Goal: Task Accomplishment & Management: Manage account settings

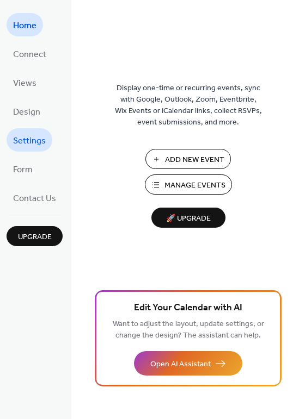
click at [23, 148] on ul "Home Connect Views Design Settings Form Contact Us" at bounding box center [35, 111] width 56 height 196
click at [22, 135] on span "Settings" at bounding box center [29, 141] width 33 height 17
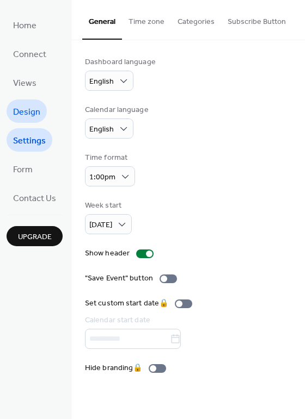
click at [27, 114] on span "Design" at bounding box center [26, 112] width 27 height 17
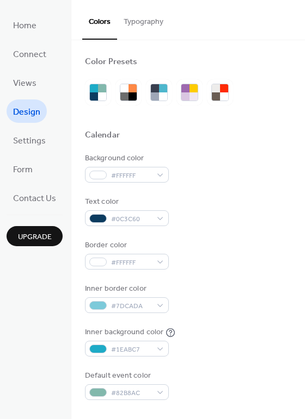
click at [210, 128] on div at bounding box center [188, 118] width 206 height 24
click at [92, 92] on div at bounding box center [94, 96] width 8 height 8
click at [140, 175] on span "#FFFFFF" at bounding box center [131, 175] width 40 height 11
click at [220, 147] on div at bounding box center [188, 148] width 206 height 9
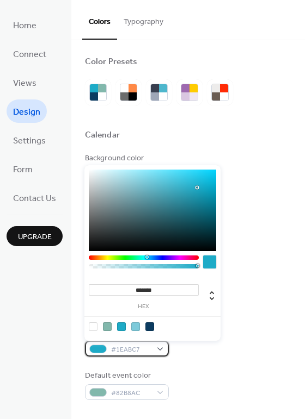
click at [131, 347] on span "#1EABC7" at bounding box center [131, 349] width 40 height 11
click at [150, 323] on div at bounding box center [149, 327] width 9 height 9
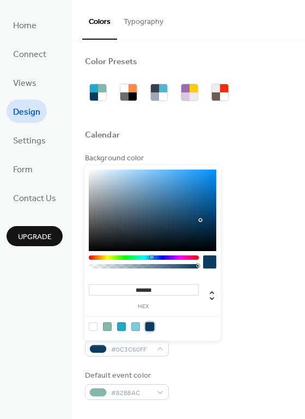
click at [95, 327] on div at bounding box center [93, 327] width 9 height 9
type input "*******"
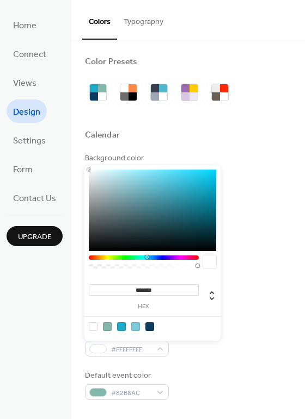
click at [226, 146] on div at bounding box center [188, 148] width 206 height 9
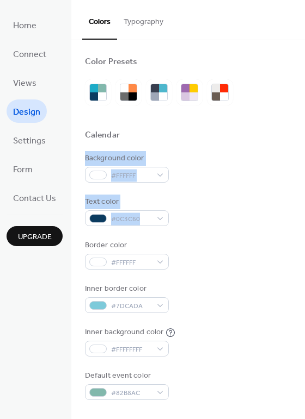
drag, startPoint x: 300, startPoint y: 147, endPoint x: 299, endPoint y: 210, distance: 63.6
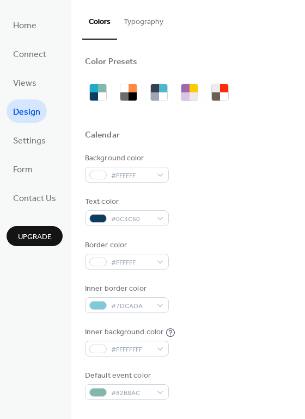
drag, startPoint x: 299, startPoint y: 162, endPoint x: 309, endPoint y: 225, distance: 63.3
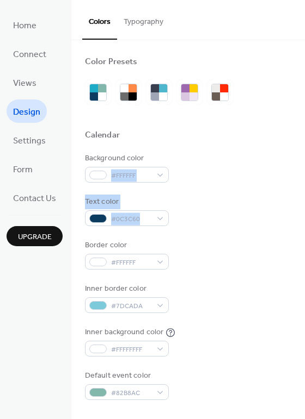
click at [304, 225] on html "Home Connect Views Design Settings Form Contact Us Upgrade Design Upgrade Color…" at bounding box center [152, 209] width 305 height 419
click at [287, 226] on div "Background color #FFFFFF Text color #0C3C60 Border color #FFFFFF Inner border c…" at bounding box center [188, 276] width 206 height 247
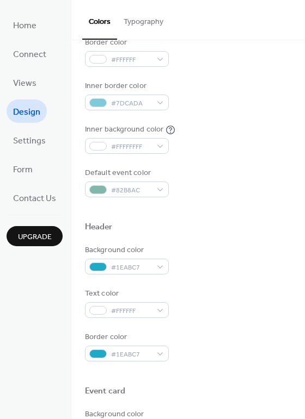
scroll to position [232, 0]
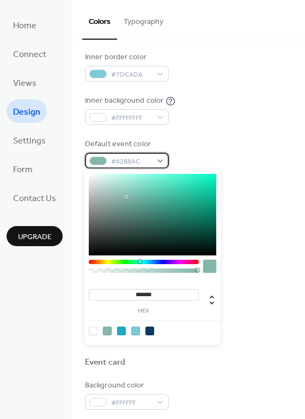
click at [146, 156] on span "#82B8AC" at bounding box center [131, 161] width 40 height 11
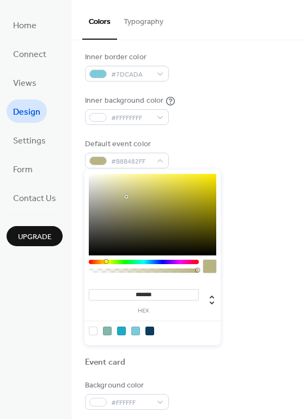
drag, startPoint x: 140, startPoint y: 262, endPoint x: 106, endPoint y: 261, distance: 34.3
click at [106, 261] on div at bounding box center [105, 261] width 3 height 3
type input "*******"
drag, startPoint x: 125, startPoint y: 196, endPoint x: 220, endPoint y: 174, distance: 97.6
click at [220, 174] on div "******* hex" at bounding box center [152, 258] width 136 height 176
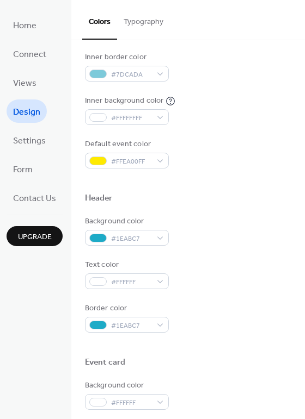
click at [247, 83] on div "Background color #FFFFFF Text color #0C3C60 Border color #FFFFFF Inner border c…" at bounding box center [188, 44] width 206 height 247
click at [154, 237] on div "#1EABC7" at bounding box center [127, 238] width 84 height 16
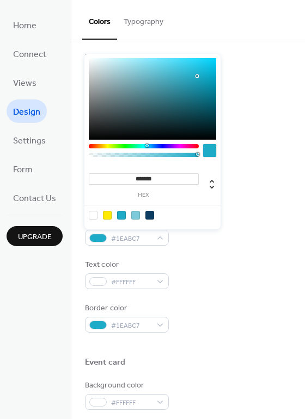
click at [147, 219] on div at bounding box center [149, 215] width 9 height 9
type input "*******"
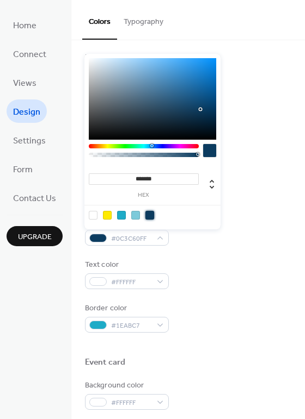
click at [150, 212] on div at bounding box center [149, 215] width 9 height 9
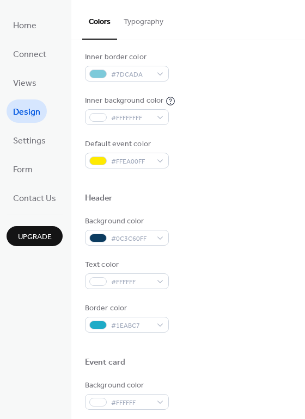
click at [198, 294] on div "Background color #0C3C60FF Text color #FFFFFF Border color #1EABC7" at bounding box center [188, 274] width 206 height 117
click at [150, 321] on span "#1EABC7" at bounding box center [131, 325] width 40 height 11
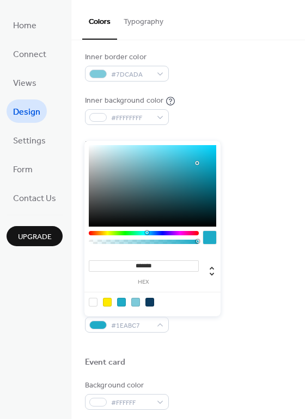
click at [108, 301] on div at bounding box center [107, 302] width 9 height 9
type input "*******"
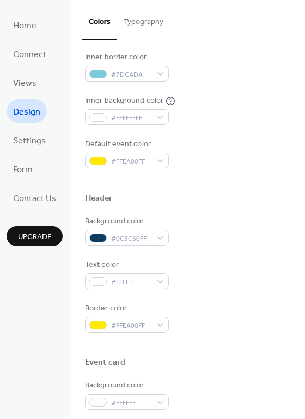
click at [240, 327] on div "Border color #FFEA00FF" at bounding box center [188, 318] width 206 height 30
click at [122, 73] on span "#7DCADA" at bounding box center [131, 74] width 40 height 11
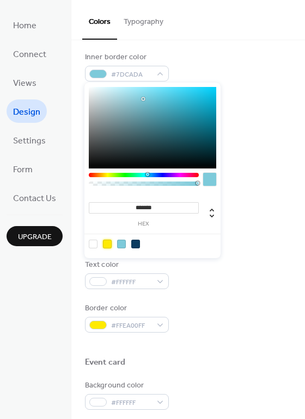
click at [106, 243] on div at bounding box center [107, 244] width 9 height 9
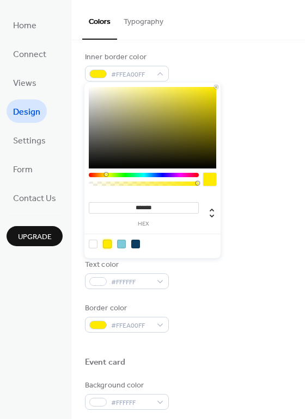
click at [136, 240] on div at bounding box center [135, 244] width 9 height 9
type input "*******"
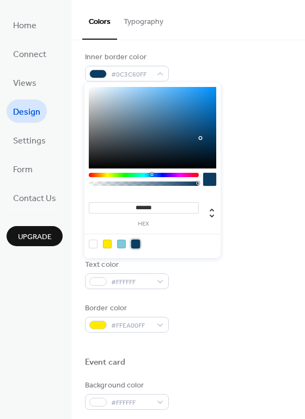
click at [250, 135] on div "Background color #FFFFFF Text color #0C3C60 Border color #FFFFFF Inner border c…" at bounding box center [188, 44] width 206 height 247
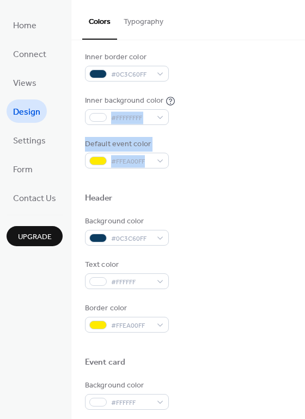
drag, startPoint x: 303, startPoint y: 157, endPoint x: 306, endPoint y: 90, distance: 67.0
click at [304, 90] on html "Home Connect Views Design Settings Form Contact Us Upgrade Design Upgrade Color…" at bounding box center [152, 209] width 305 height 419
click at [270, 122] on div "Inner background color #FFFFFFFF" at bounding box center [188, 110] width 206 height 30
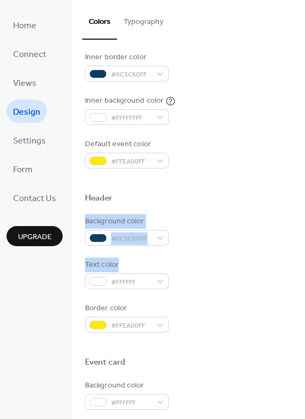
drag, startPoint x: 299, startPoint y: 195, endPoint x: 329, endPoint y: 257, distance: 68.4
click at [304, 257] on html "Home Connect Views Design Settings Form Contact Us Upgrade Design Upgrade Color…" at bounding box center [152, 209] width 305 height 419
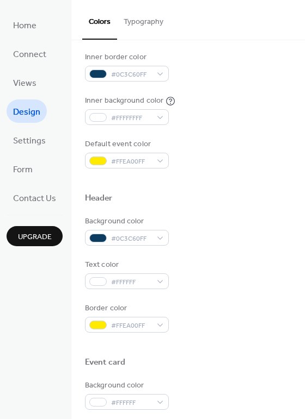
click at [300, 350] on div "Color Presets Calendar Background color #FFFFFF Text color #0C3C60 Border color…" at bounding box center [187, 231] width 233 height 844
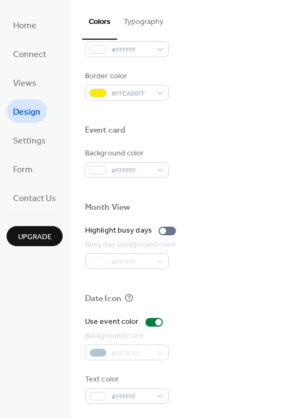
scroll to position [464, 0]
click at [37, 134] on span "Settings" at bounding box center [29, 141] width 33 height 17
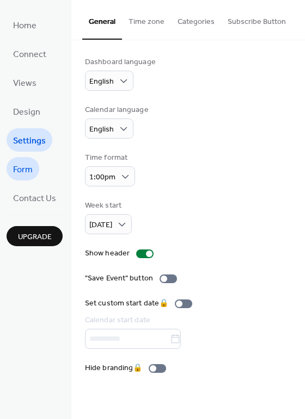
click at [26, 168] on span "Form" at bounding box center [23, 170] width 20 height 17
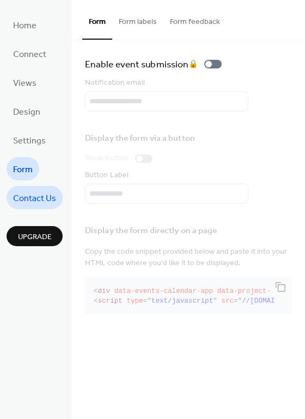
click at [26, 193] on span "Contact Us" at bounding box center [34, 198] width 43 height 17
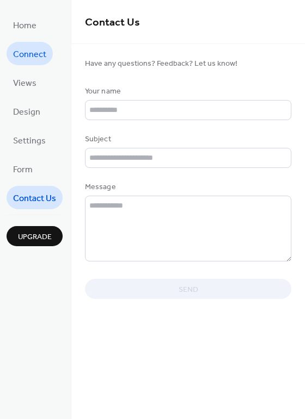
click at [33, 55] on span "Connect" at bounding box center [29, 54] width 33 height 17
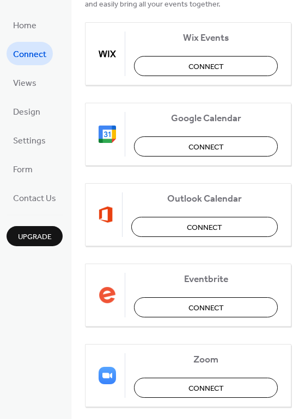
scroll to position [196, 0]
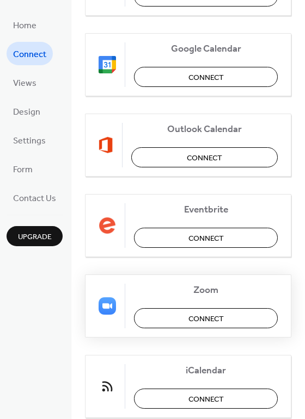
click at [232, 315] on button "Connect" at bounding box center [206, 318] width 144 height 20
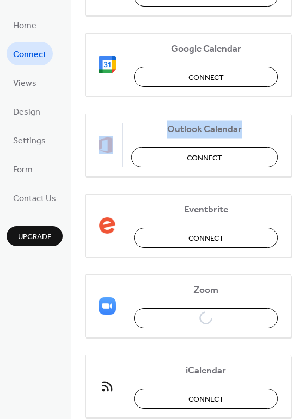
drag, startPoint x: 300, startPoint y: 114, endPoint x: 298, endPoint y: 66, distance: 47.4
click at [298, 66] on div "Using external services for your events? Connect them now and easily bring all …" at bounding box center [187, 167] width 233 height 534
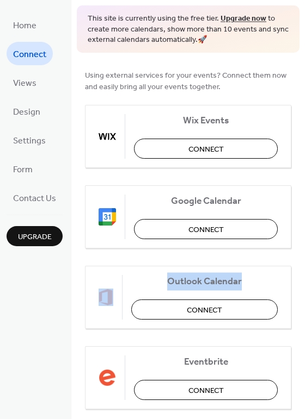
scroll to position [0, 0]
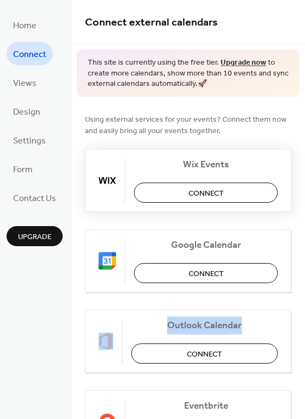
click at [227, 193] on button "Connect" at bounding box center [206, 193] width 144 height 20
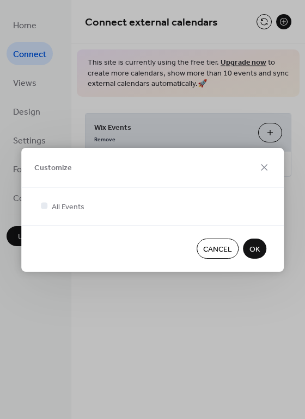
click at [259, 249] on button "OK" at bounding box center [254, 249] width 23 height 20
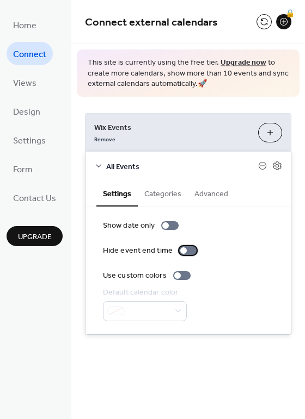
click at [186, 249] on div at bounding box center [187, 250] width 17 height 9
click at [174, 277] on div at bounding box center [177, 275] width 7 height 7
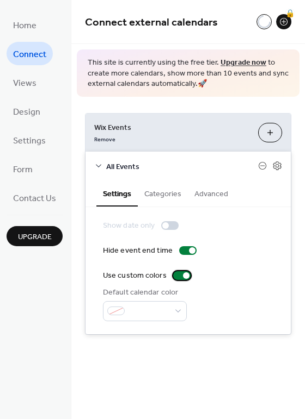
click at [178, 278] on div at bounding box center [181, 275] width 17 height 9
click at [164, 190] on button "Categories" at bounding box center [163, 193] width 50 height 25
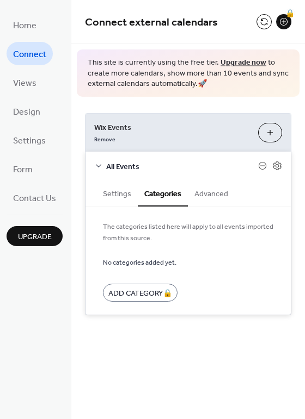
click at [207, 195] on button "Advanced" at bounding box center [211, 193] width 47 height 25
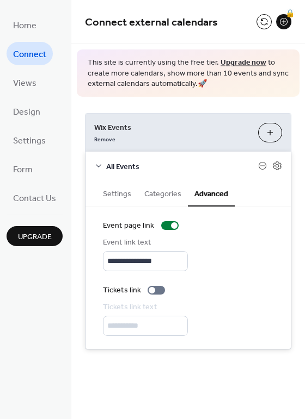
click at [120, 195] on button "Settings" at bounding box center [116, 193] width 41 height 25
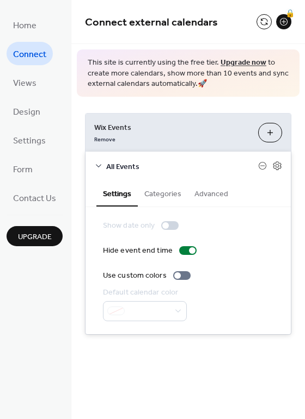
click at [201, 125] on span "Wix Events" at bounding box center [171, 127] width 155 height 11
click at [138, 101] on div "**********" at bounding box center [187, 224] width 233 height 255
click at [231, 400] on div "**********" at bounding box center [187, 209] width 233 height 419
click at [233, 368] on div "**********" at bounding box center [187, 209] width 233 height 419
click at [278, 133] on button "Customize" at bounding box center [270, 133] width 24 height 20
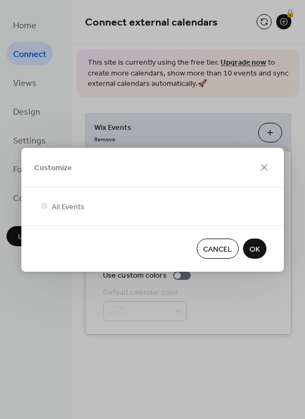
click at [221, 244] on span "Cancel" at bounding box center [217, 249] width 29 height 11
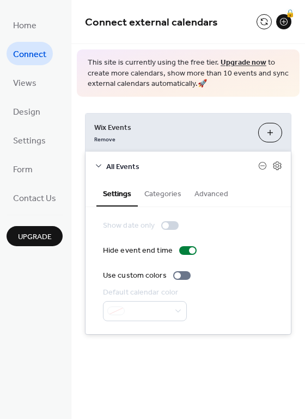
click at [100, 162] on icon at bounding box center [98, 166] width 9 height 9
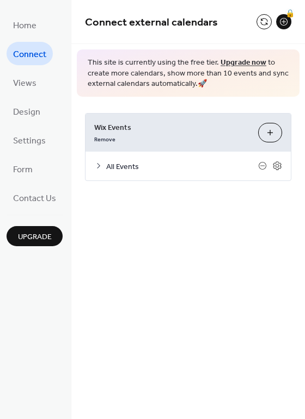
click at [208, 208] on div "**********" at bounding box center [187, 107] width 233 height 214
click at [272, 168] on icon at bounding box center [277, 166] width 10 height 10
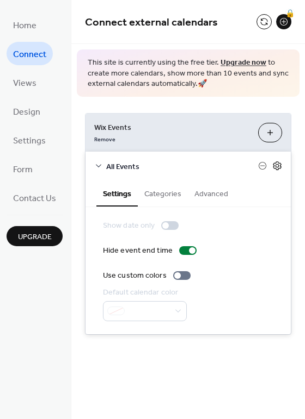
click at [277, 167] on icon at bounding box center [277, 166] width 4 height 4
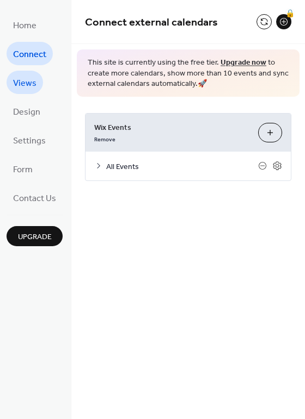
click at [29, 84] on span "Views" at bounding box center [24, 83] width 23 height 17
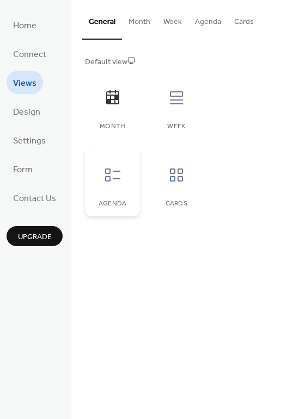
click at [130, 170] on div "Agenda" at bounding box center [112, 182] width 55 height 69
click at [163, 177] on div at bounding box center [176, 175] width 33 height 33
click at [168, 98] on icon at bounding box center [176, 97] width 17 height 17
click at [100, 96] on div at bounding box center [112, 98] width 33 height 33
click at [29, 108] on span "Design" at bounding box center [26, 112] width 27 height 17
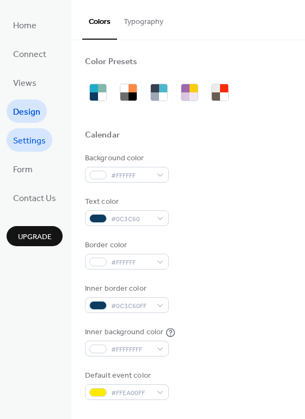
click at [30, 133] on span "Settings" at bounding box center [29, 141] width 33 height 17
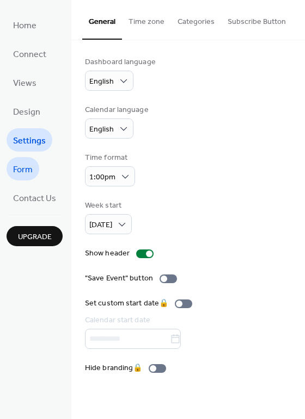
click at [30, 162] on span "Form" at bounding box center [23, 170] width 20 height 17
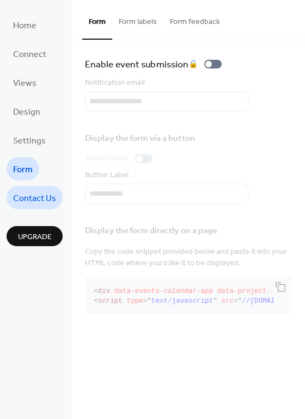
click at [38, 194] on span "Contact Us" at bounding box center [34, 198] width 43 height 17
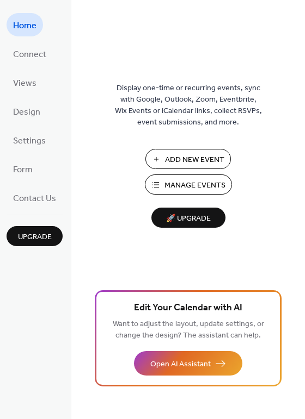
drag, startPoint x: 302, startPoint y: 231, endPoint x: 303, endPoint y: 288, distance: 57.1
click at [303, 288] on div "Display one-time or recurring events, sync with Google, Outlook, Zoom, Eventbri…" at bounding box center [187, 227] width 233 height 384
click at [300, 351] on div "Display one-time or recurring events, sync with Google, Outlook, Zoom, Eventbri…" at bounding box center [187, 227] width 233 height 384
click at [38, 141] on span "Settings" at bounding box center [29, 141] width 33 height 17
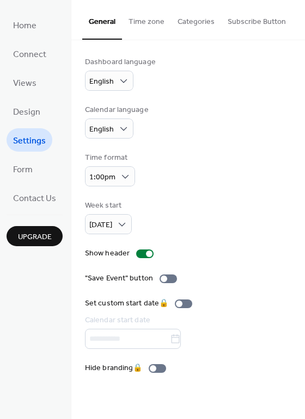
click at [38, 141] on span "Settings" at bounding box center [29, 141] width 33 height 17
click at [24, 167] on span "Form" at bounding box center [23, 170] width 20 height 17
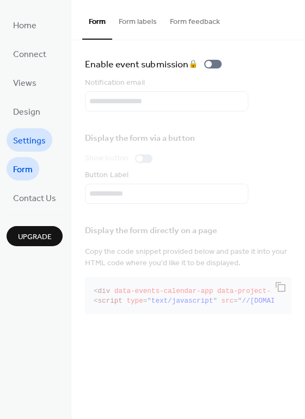
click at [32, 133] on span "Settings" at bounding box center [29, 141] width 33 height 17
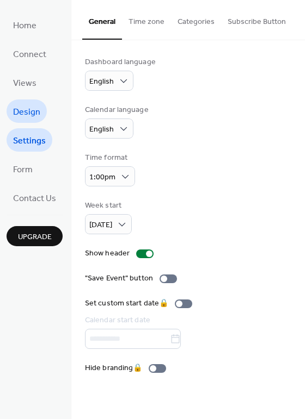
click at [29, 104] on span "Design" at bounding box center [26, 112] width 27 height 17
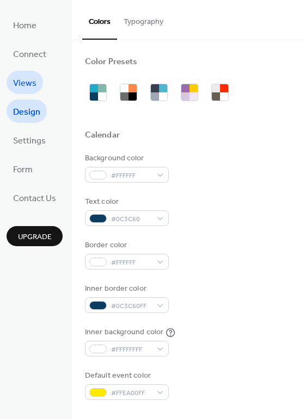
click at [28, 82] on span "Views" at bounding box center [24, 83] width 23 height 17
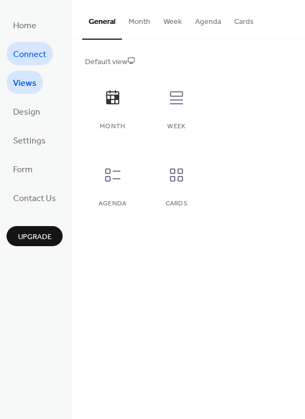
click at [36, 47] on span "Connect" at bounding box center [29, 54] width 33 height 17
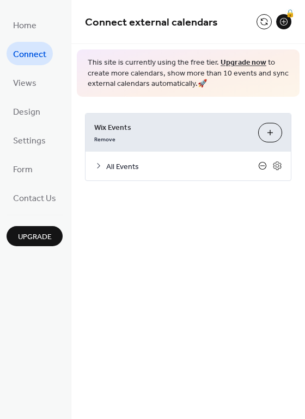
click at [263, 166] on icon at bounding box center [262, 166] width 4 height 1
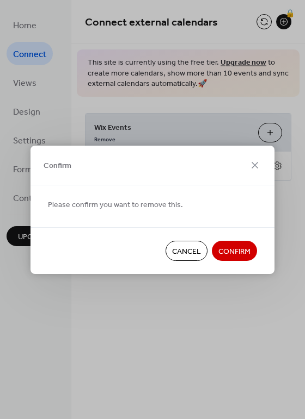
click at [238, 248] on span "Confirm" at bounding box center [234, 251] width 32 height 11
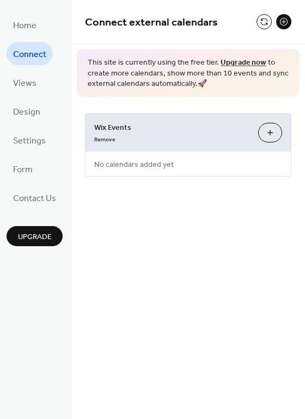
click at [17, 49] on span "Connect" at bounding box center [29, 54] width 33 height 17
click at [266, 22] on button at bounding box center [263, 21] width 15 height 15
click at [280, 21] on button at bounding box center [283, 21] width 15 height 15
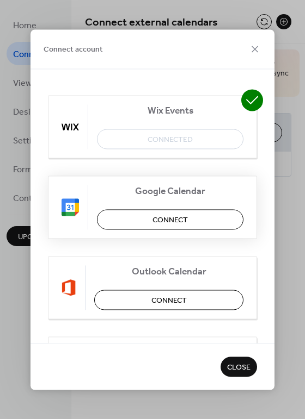
click at [187, 219] on button "Connect" at bounding box center [170, 219] width 146 height 20
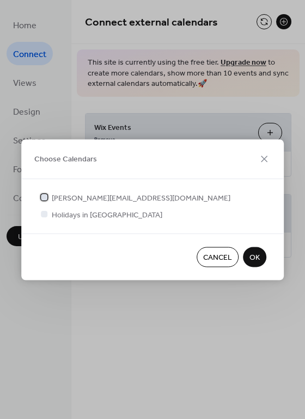
click at [109, 199] on span "[PERSON_NAME][EMAIL_ADDRESS][DOMAIN_NAME]" at bounding box center [141, 198] width 178 height 11
click at [108, 210] on span "Holidays in [GEOGRAPHIC_DATA]" at bounding box center [107, 215] width 110 height 11
click at [114, 219] on span "Holidays in [GEOGRAPHIC_DATA]" at bounding box center [107, 215] width 110 height 11
click at [114, 215] on span "Holidays in [GEOGRAPHIC_DATA]" at bounding box center [107, 215] width 110 height 11
click at [42, 214] on div at bounding box center [44, 214] width 7 height 7
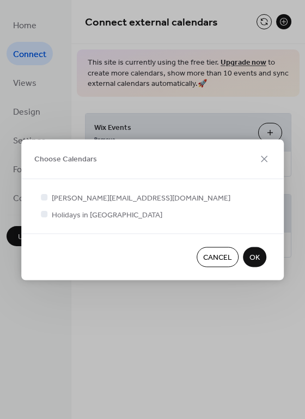
click at [89, 213] on span "Holidays in [GEOGRAPHIC_DATA]" at bounding box center [107, 215] width 110 height 11
click at [255, 257] on span "OK" at bounding box center [254, 257] width 10 height 11
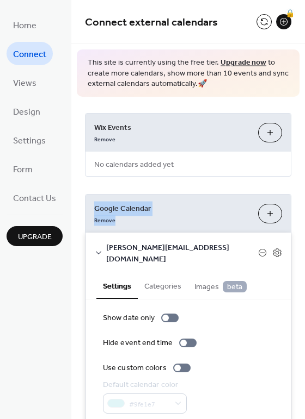
drag, startPoint x: 299, startPoint y: 168, endPoint x: 301, endPoint y: 206, distance: 38.7
click at [301, 206] on div "Wix Events Remove Customize No calendars added yet Google Calendar Remove Choos…" at bounding box center [187, 270] width 233 height 347
click at [189, 339] on div at bounding box center [187, 343] width 17 height 9
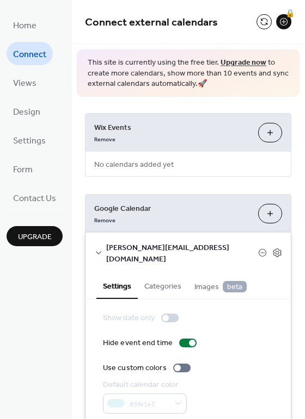
click at [167, 273] on button "Categories" at bounding box center [163, 285] width 50 height 25
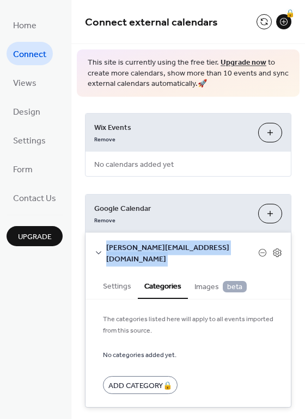
drag, startPoint x: 298, startPoint y: 193, endPoint x: 306, endPoint y: 247, distance: 54.9
click at [304, 247] on html "Home Connect Views Design Settings Form Contact Us Upgrade Connect Upgrade Conn…" at bounding box center [152, 209] width 305 height 419
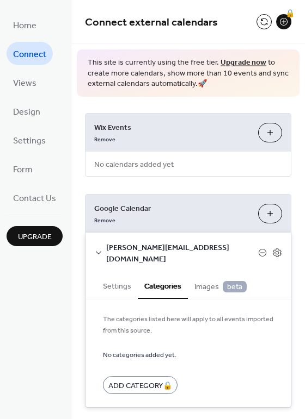
click at [297, 358] on div "Wix Events Remove Customize No calendars added yet Google Calendar Remove Choos…" at bounding box center [187, 260] width 233 height 327
click at [300, 368] on div "Wix Events Remove Customize No calendars added yet Google Calendar Remove Choos…" at bounding box center [187, 260] width 233 height 327
click at [299, 344] on div "Wix Events Remove Customize No calendars added yet Google Calendar Remove Choos…" at bounding box center [187, 260] width 233 height 327
click at [300, 344] on div "Wix Events Remove Customize No calendars added yet Google Calendar Remove Choos…" at bounding box center [187, 260] width 233 height 327
